Goal: Information Seeking & Learning: Learn about a topic

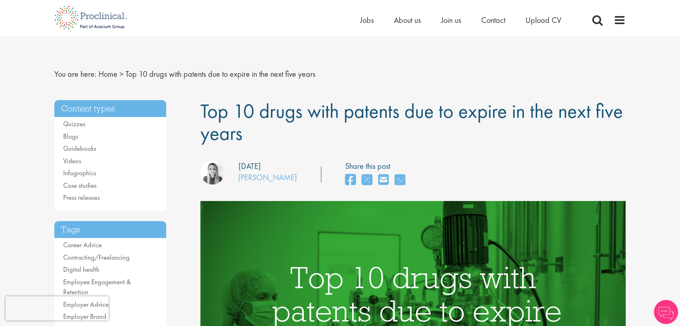
drag, startPoint x: 247, startPoint y: 129, endPoint x: 190, endPoint y: 110, distance: 59.7
click at [258, 126] on h1 "Top 10 drugs with patents due to expire in the next five years" at bounding box center [413, 122] width 426 height 44
drag, startPoint x: 250, startPoint y: 134, endPoint x: 201, endPoint y: 112, distance: 53.7
click at [201, 112] on h1 "Top 10 drugs with patents due to expire in the next five years" at bounding box center [413, 122] width 426 height 44
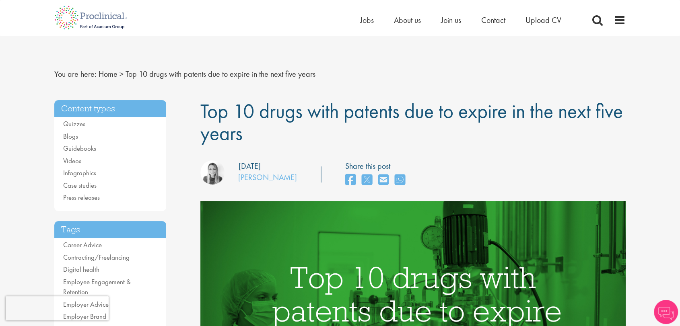
copy span "Top 10 drugs with patents due to expire in the next five years"
